Goal: Task Accomplishment & Management: Use online tool/utility

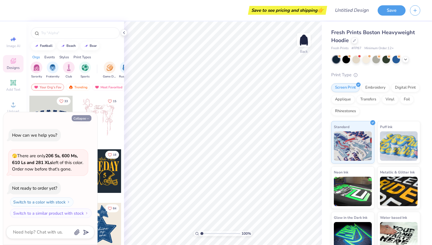
click at [84, 119] on button "Collapse" at bounding box center [82, 118] width 20 height 6
type textarea "x"
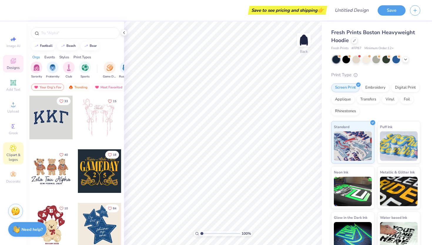
click at [11, 152] on span "Clipart & logos" at bounding box center [13, 156] width 21 height 9
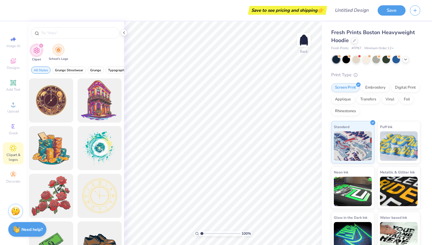
click at [61, 53] on img "filter for School's Logo" at bounding box center [58, 49] width 6 height 7
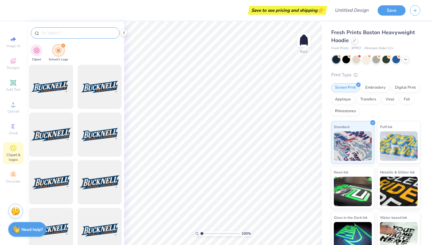
click at [60, 32] on input "text" at bounding box center [78, 33] width 75 height 6
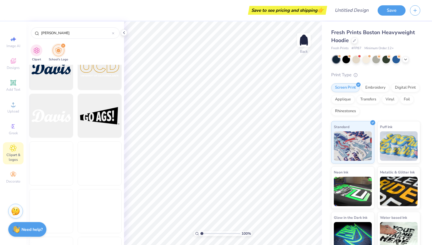
scroll to position [907, 0]
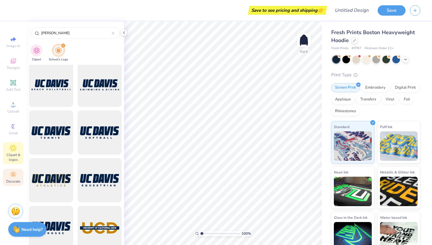
type input "davis"
click at [7, 173] on div "Decorate" at bounding box center [13, 177] width 21 height 17
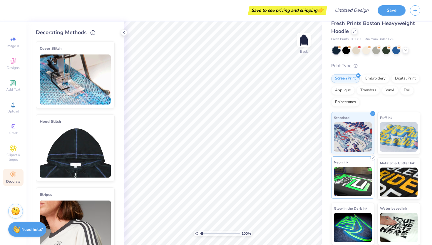
scroll to position [0, 0]
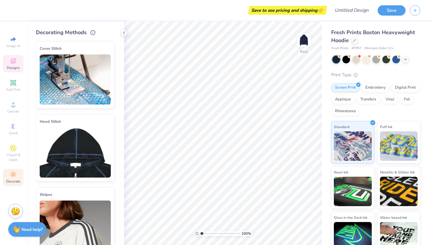
click at [9, 64] on div "Designs" at bounding box center [13, 63] width 21 height 17
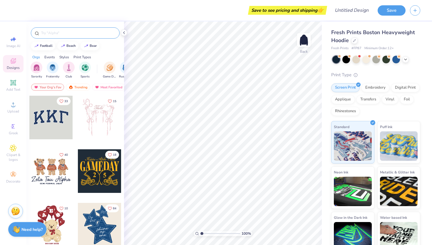
click at [65, 31] on input "text" at bounding box center [78, 33] width 75 height 6
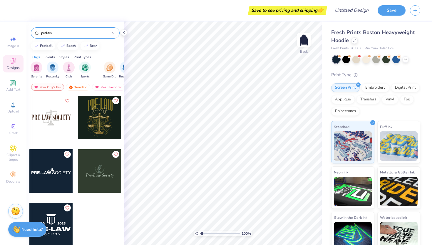
click at [59, 31] on input "prelaw" at bounding box center [76, 33] width 71 height 6
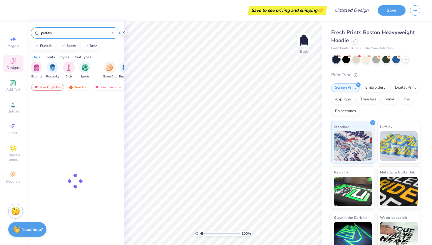
click at [59, 31] on input "prelaw" at bounding box center [76, 33] width 71 height 6
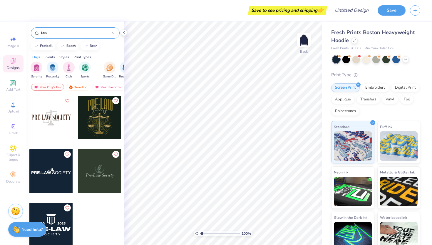
type input "law"
click at [64, 56] on div "Styles" at bounding box center [64, 56] width 10 height 5
click at [34, 67] on img "filter for Classic" at bounding box center [36, 67] width 7 height 7
click at [114, 35] on div "law" at bounding box center [75, 32] width 89 height 11
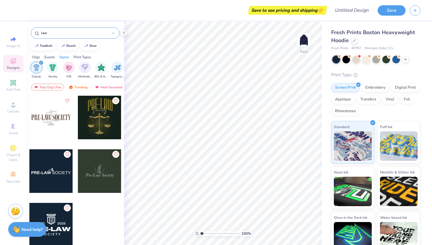
click at [113, 32] on div at bounding box center [113, 32] width 2 height 5
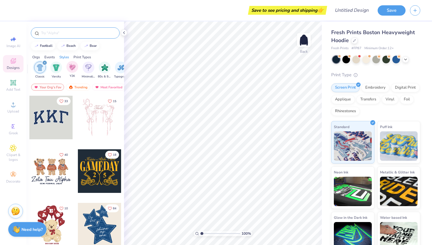
scroll to position [0, 305]
click at [20, 45] on span "Image AI" at bounding box center [13, 46] width 14 height 5
select select "4"
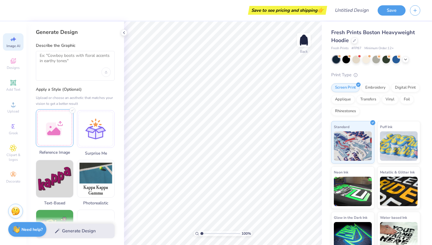
click at [63, 137] on div at bounding box center [55, 128] width 38 height 38
click at [108, 72] on div "Upload image" at bounding box center [105, 71] width 9 height 9
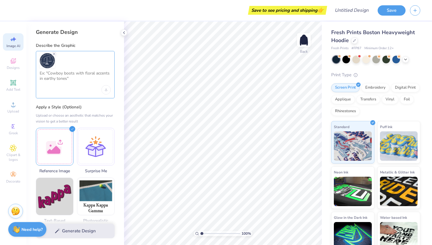
click at [62, 83] on textarea at bounding box center [75, 78] width 71 height 15
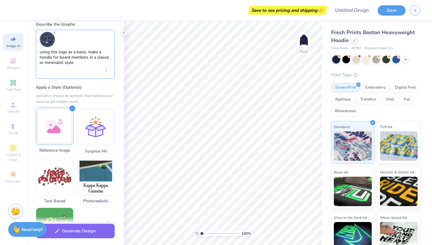
scroll to position [0, 0]
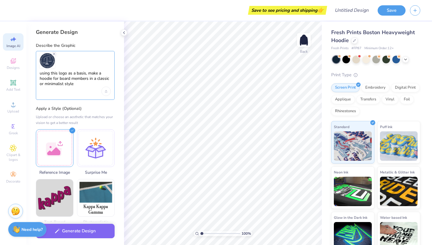
type textarea "using this logo as a basis, make a hoodie for board members in a classic or min…"
click at [87, 104] on div "Generate Design Describe the Graphic using this logo as a basis, make a hoodie …" at bounding box center [75, 132] width 98 height 223
click at [76, 233] on button "Generate Design" at bounding box center [75, 229] width 79 height 14
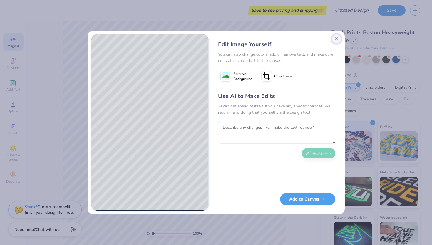
click at [335, 41] on button "Close" at bounding box center [336, 38] width 9 height 9
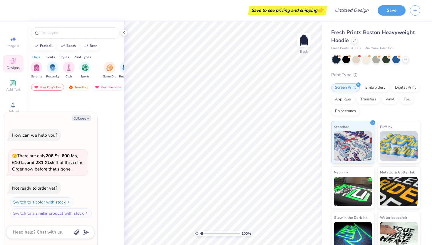
type textarea "x"
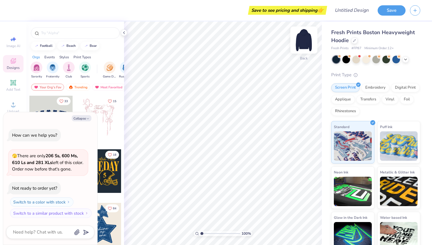
click at [298, 43] on img at bounding box center [304, 40] width 24 height 24
click at [86, 116] on button "Collapse" at bounding box center [82, 118] width 20 height 6
type textarea "x"
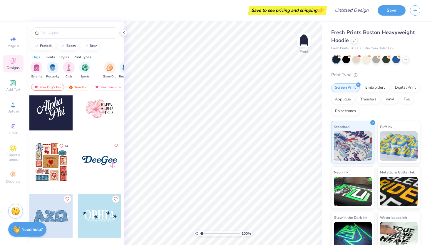
scroll to position [1349, 0]
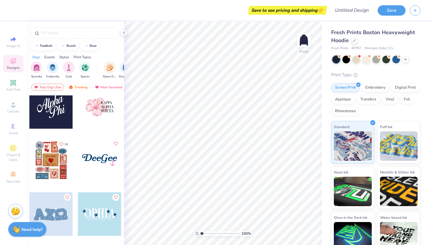
click at [61, 115] on div at bounding box center [51, 107] width 44 height 44
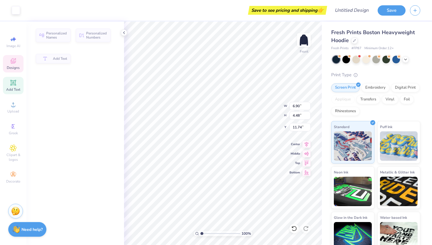
type input "6.90"
type input "4.48"
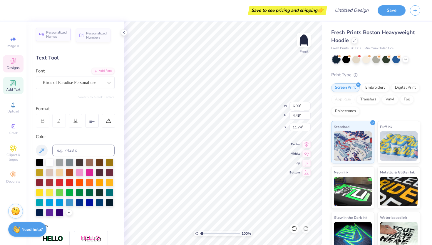
click at [59, 34] on span "Personalized Names" at bounding box center [56, 34] width 21 height 8
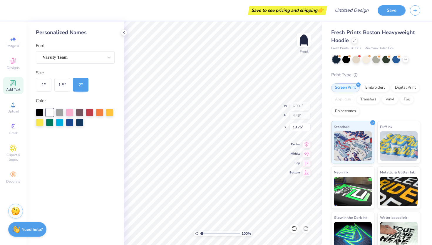
type input "12.43"
type input "2.00"
type input "13.75"
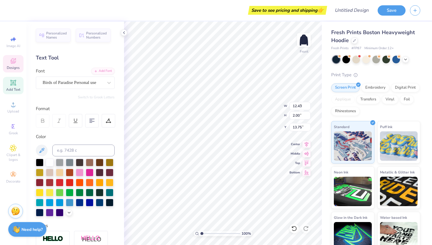
type input "6.90"
type input "4.48"
type input "11.74"
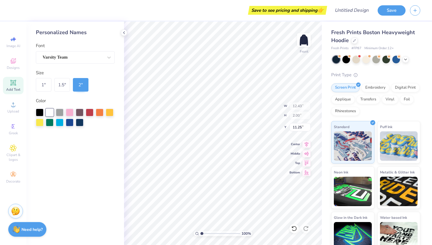
type input "10.20"
click at [71, 56] on div "Varsity Team" at bounding box center [73, 57] width 62 height 9
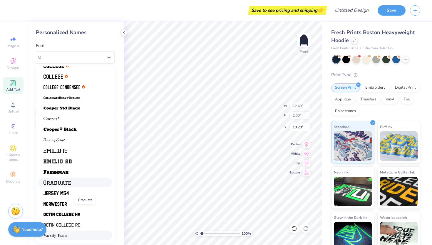
scroll to position [0, 0]
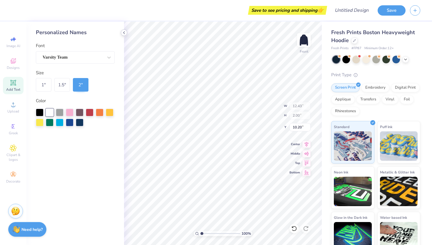
click at [125, 31] on icon at bounding box center [124, 32] width 5 height 5
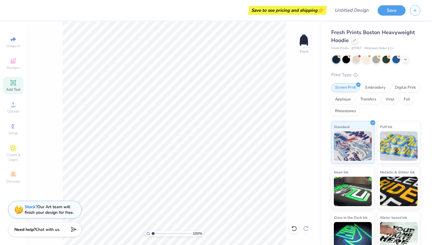
click at [11, 87] on span "Add Text" at bounding box center [13, 89] width 14 height 5
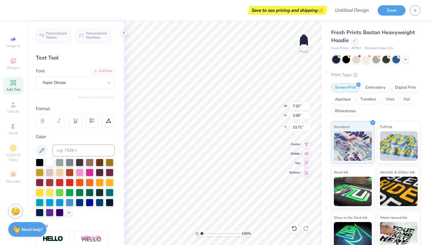
type textarea "DPLS BOARD"
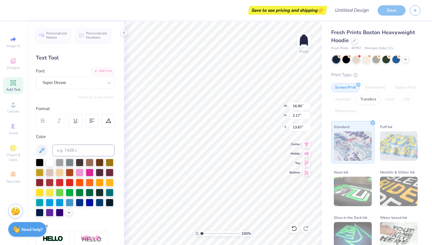
type textarea "DPLS"
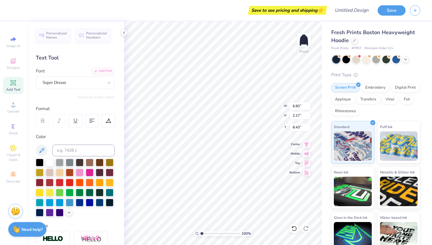
type input "8.43"
type input "11.69"
type input "3.72"
type input "11.85"
type input "6.64"
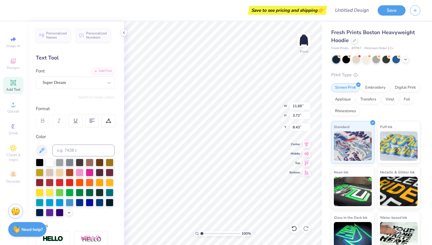
type input "7.07"
click at [225, 147] on li "Duplicate" at bounding box center [240, 145] width 46 height 11
type input "11.43"
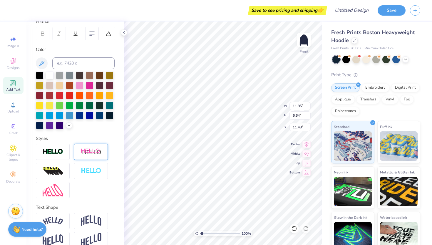
scroll to position [97, 0]
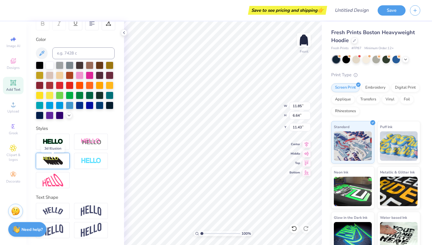
type textarea "BOARD"
click at [58, 162] on img at bounding box center [53, 160] width 21 height 9
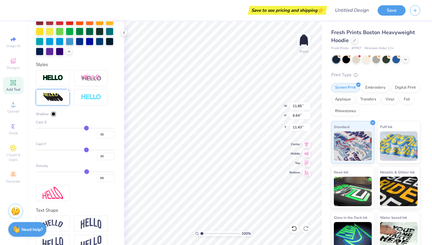
scroll to position [196, 0]
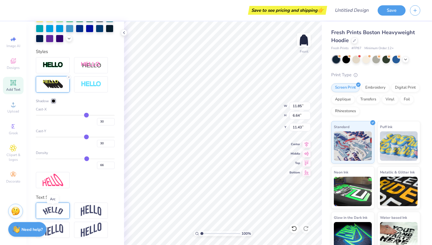
click at [61, 213] on img at bounding box center [53, 210] width 21 height 8
click at [70, 203] on icon at bounding box center [69, 203] width 4 height 4
type input "26"
type input "16"
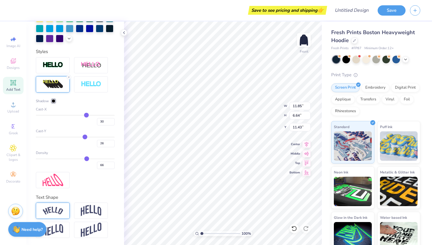
type input "16"
type input "4"
type input "-5"
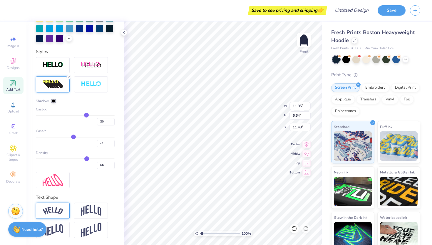
type input "-12"
type input "-17"
type input "-21"
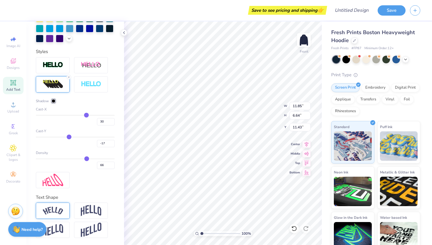
type input "-21"
type input "-23"
type input "-25"
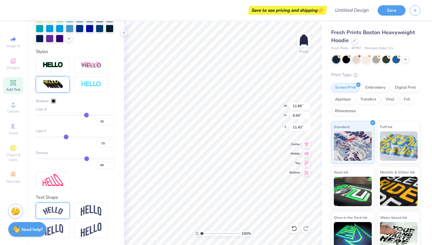
type input "-27"
type input "-28"
type input "-31"
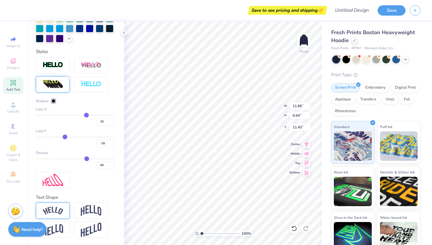
type input "-31"
type input "-35"
type input "-40"
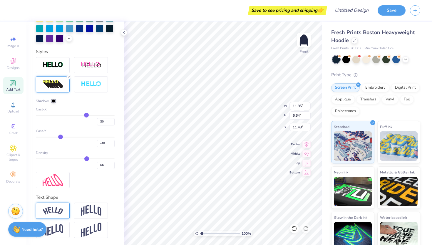
type input "-43"
type input "-45"
drag, startPoint x: 86, startPoint y: 137, endPoint x: 59, endPoint y: 136, distance: 28.0
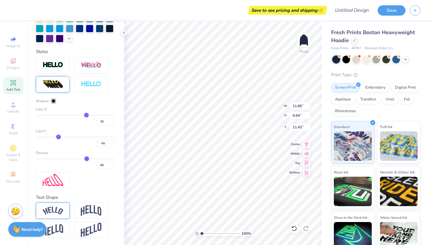
click at [59, 136] on input "range" at bounding box center [75, 136] width 79 height 1
type input "-42"
type input "-31"
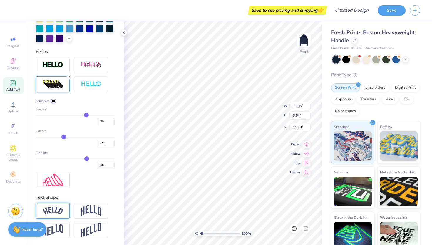
type input "-14"
type input "-2"
type input "8"
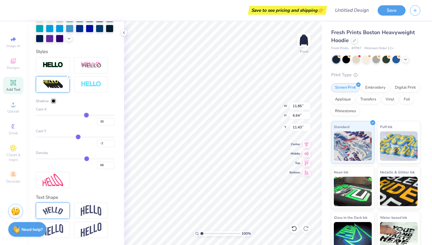
type input "8"
type input "12"
type input "15"
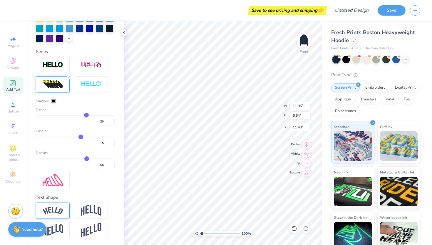
type input "18"
type input "19"
type input "20"
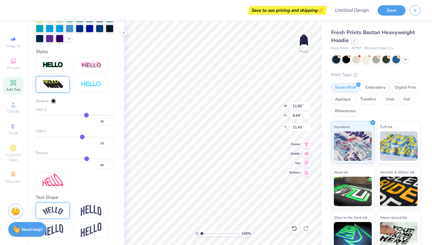
type input "20"
type input "21"
type input "23"
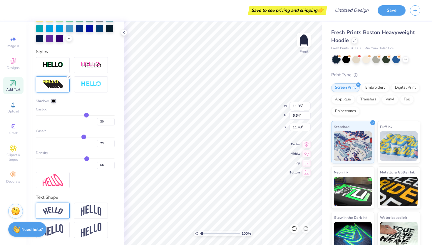
type input "25"
type input "26"
type input "27"
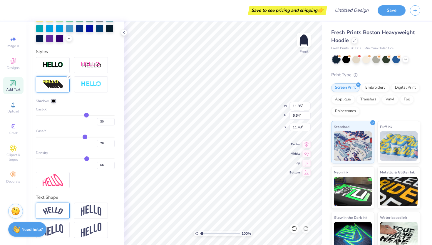
type input "27"
type input "29"
type input "30"
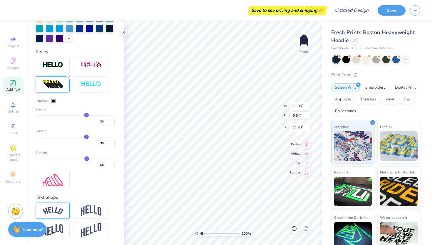
drag, startPoint x: 59, startPoint y: 136, endPoint x: 86, endPoint y: 136, distance: 27.9
click at [86, 136] on input "range" at bounding box center [75, 136] width 79 height 1
type input "28"
type input "25"
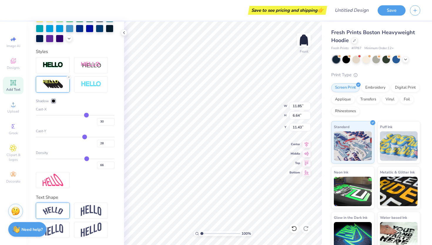
type input "25"
type input "24"
type input "23"
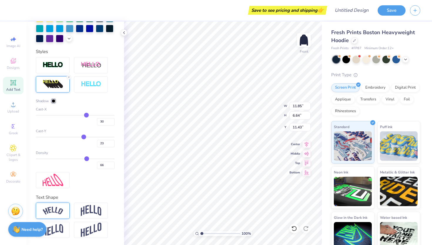
type input "21"
type input "19"
type input "17"
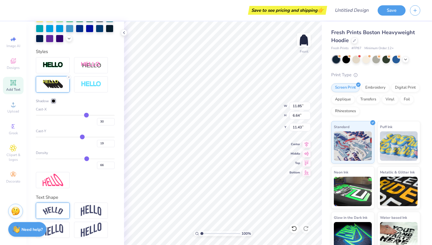
type input "17"
type input "16"
drag, startPoint x: 86, startPoint y: 136, endPoint x: 81, endPoint y: 136, distance: 4.7
type input "16"
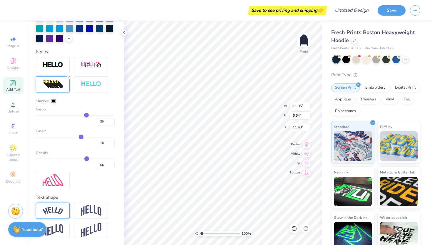
click at [81, 136] on input "range" at bounding box center [75, 136] width 79 height 1
type input "24"
type input "13"
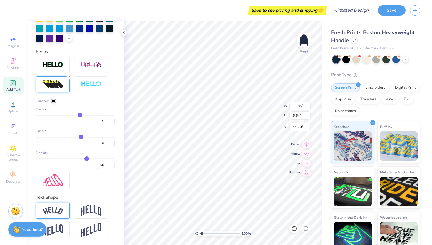
type input "3"
type input "-2"
type input "-5"
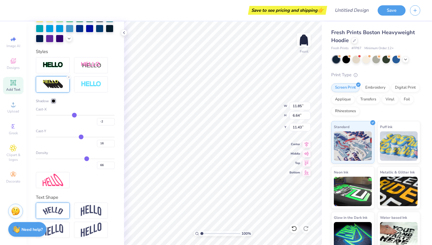
type input "-5"
type input "-7"
type input "-9"
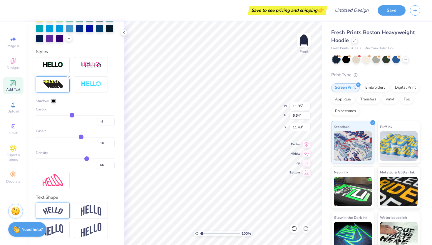
drag, startPoint x: 87, startPoint y: 116, endPoint x: 72, endPoint y: 115, distance: 14.7
type input "-9"
click at [72, 115] on input "range" at bounding box center [75, 115] width 79 height 1
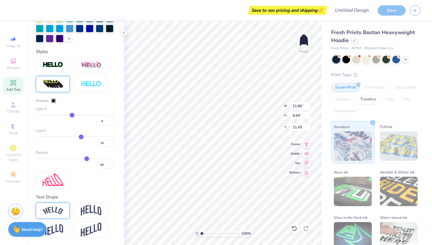
type input "7.08"
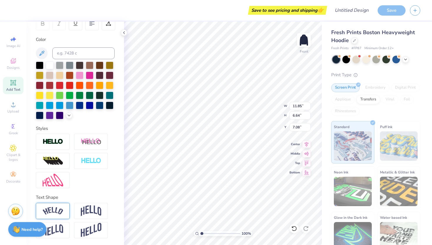
type input "16.74"
type input "8.78"
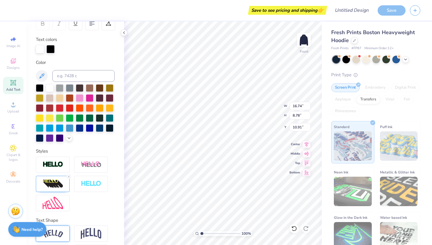
type input "10.92"
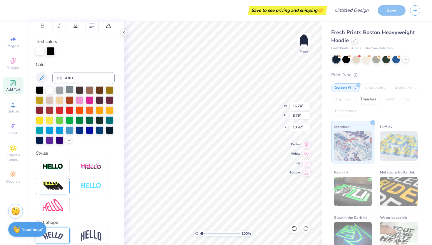
click at [70, 88] on div at bounding box center [70, 90] width 8 height 8
click at [51, 89] on div at bounding box center [50, 90] width 8 height 8
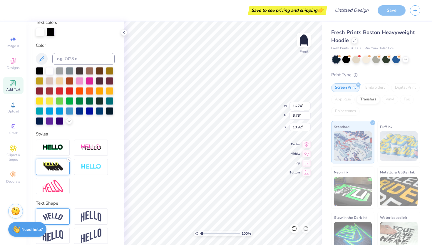
scroll to position [120, 0]
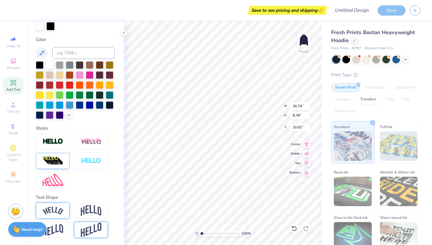
click at [88, 235] on img at bounding box center [91, 229] width 21 height 14
type input "15.44"
type input "12.67"
type input "9.22"
click at [61, 228] on img at bounding box center [53, 229] width 21 height 11
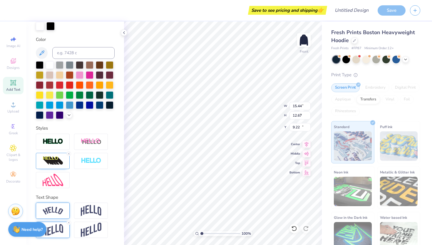
type input "16.64"
type input "9.63"
type input "10.49"
click at [97, 207] on img at bounding box center [91, 210] width 21 height 11
type input "16.57"
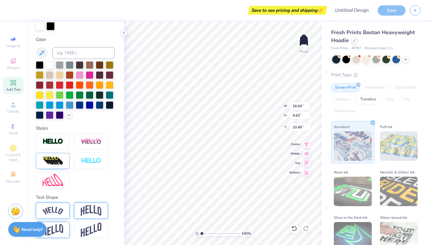
type input "10.69"
type input "10.98"
click at [56, 207] on img at bounding box center [53, 210] width 21 height 8
type input "18.36"
type input "9.25"
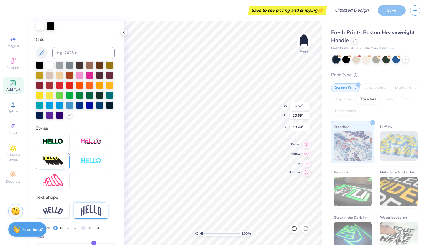
type input "11.43"
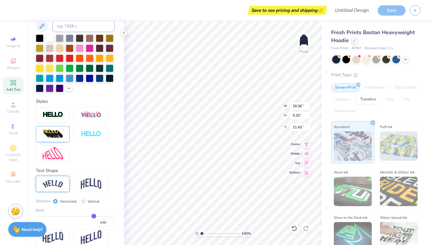
scroll to position [154, 0]
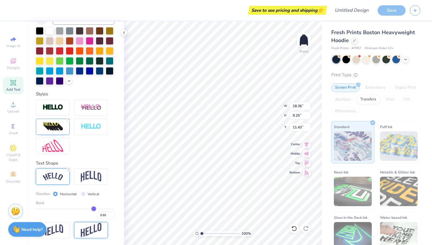
click at [80, 231] on div at bounding box center [91, 230] width 34 height 16
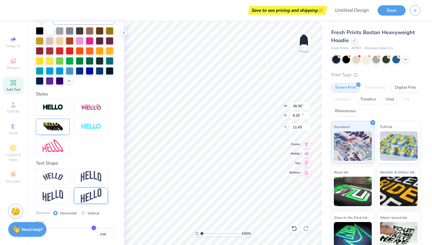
type input "13.92"
type input "11.43"
type input "9.89"
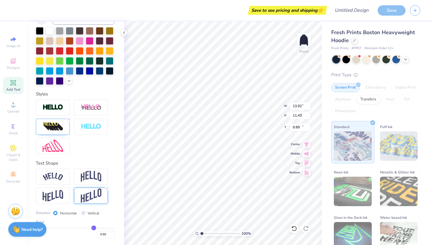
type input "15.88"
type input "6.26"
type input "12.32"
type input "11.85"
type input "6.64"
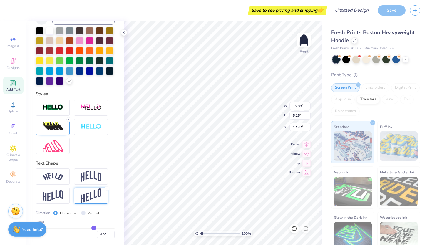
type input "7.08"
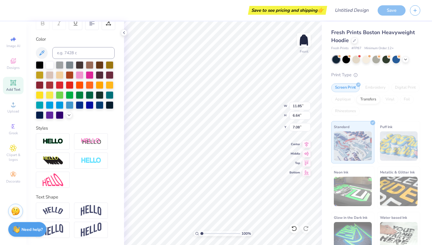
scroll to position [97, 0]
type input "11.69"
type input "3.76"
type input "8.46"
type input "11.85"
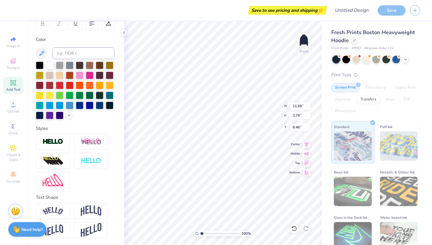
type input "6.64"
type input "7.08"
click at [93, 228] on img at bounding box center [91, 230] width 21 height 14
type input "11.73"
type input "7.10"
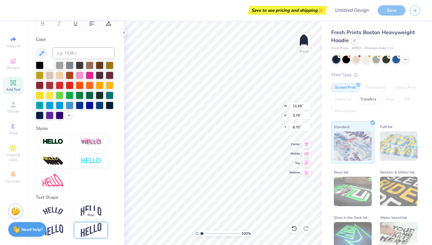
type input "6.99"
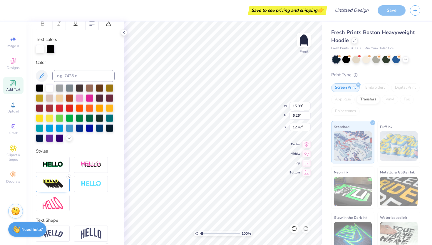
type input "15.53"
type input "7.28"
type input "11.99"
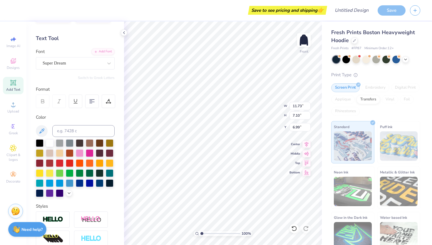
scroll to position [0, 0]
